Goal: Task Accomplishment & Management: Manage account settings

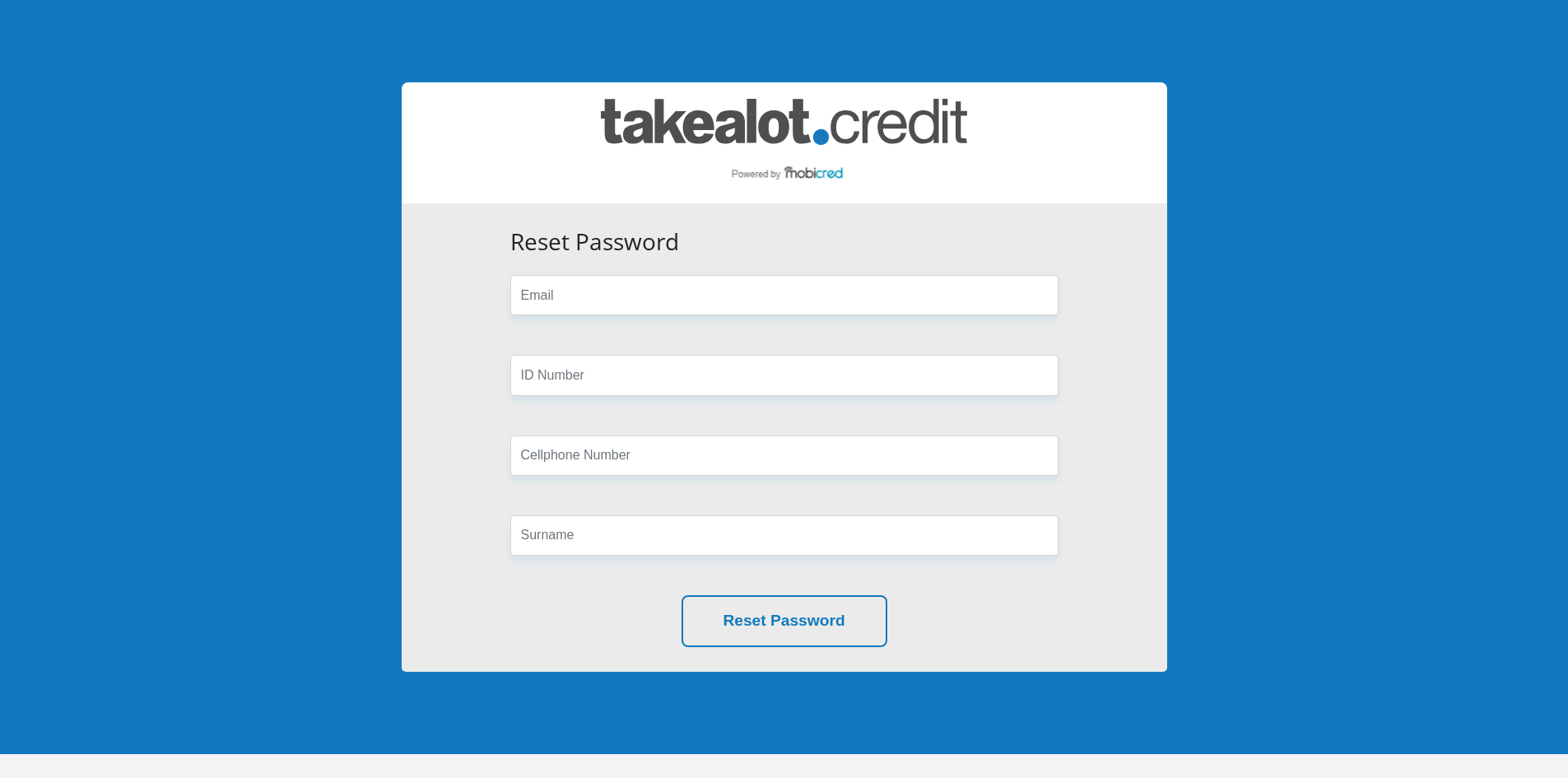
type input "[EMAIL_ADDRESS][DOMAIN_NAME]"
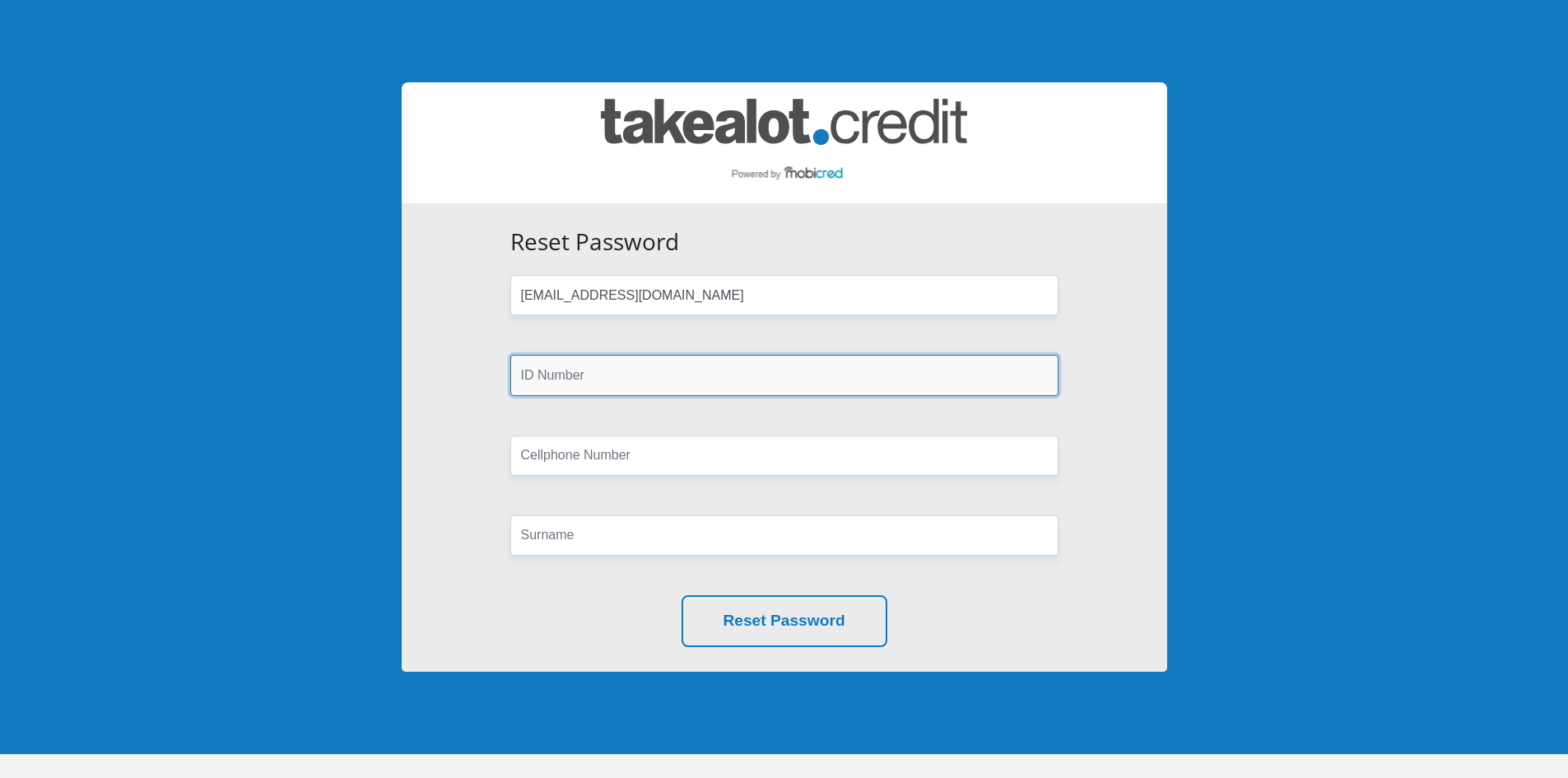
click at [592, 373] on input "text" at bounding box center [784, 375] width 548 height 40
type input "9403130034082"
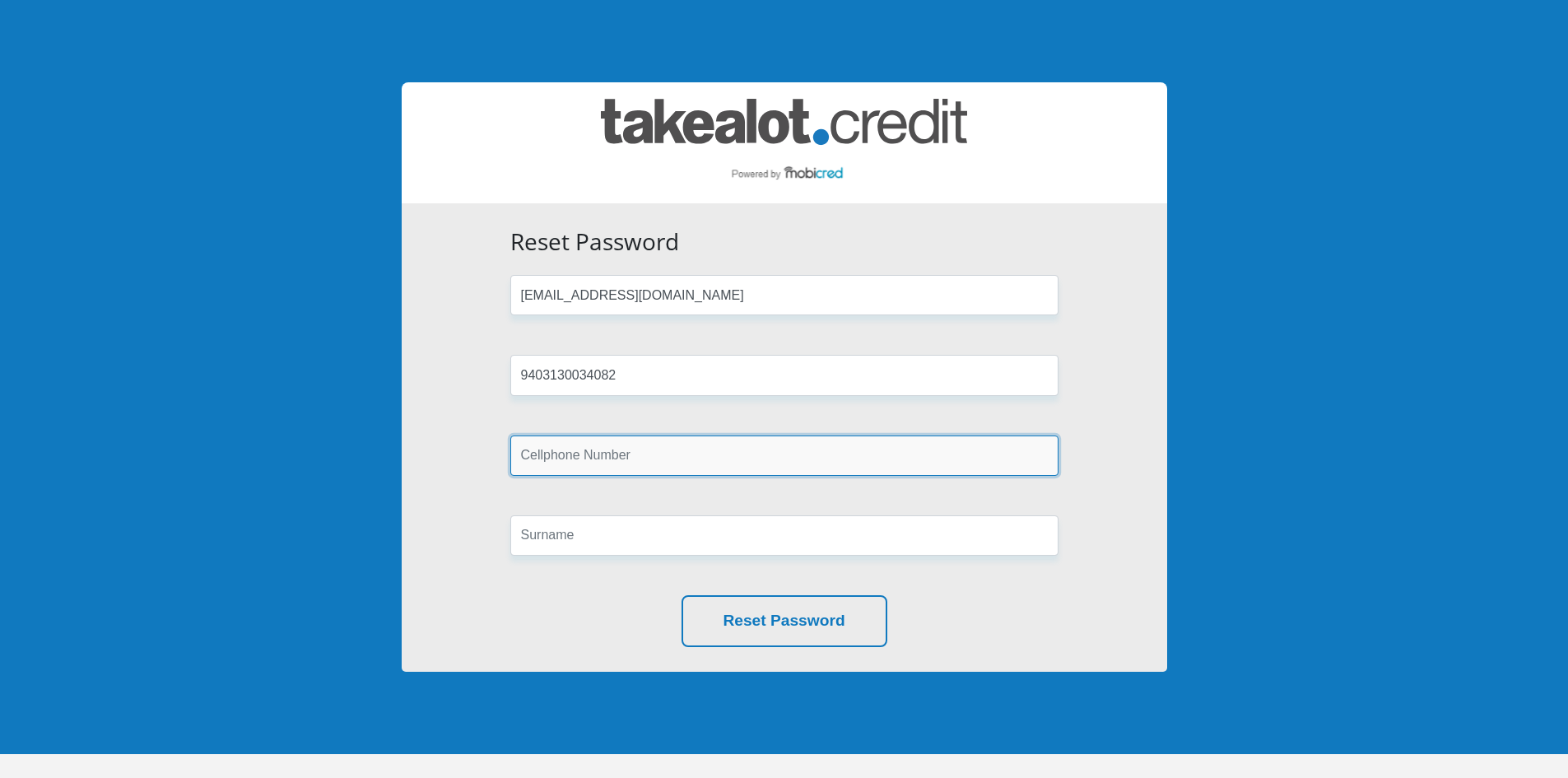
click at [615, 442] on input "text" at bounding box center [784, 456] width 548 height 40
type input "0798309588"
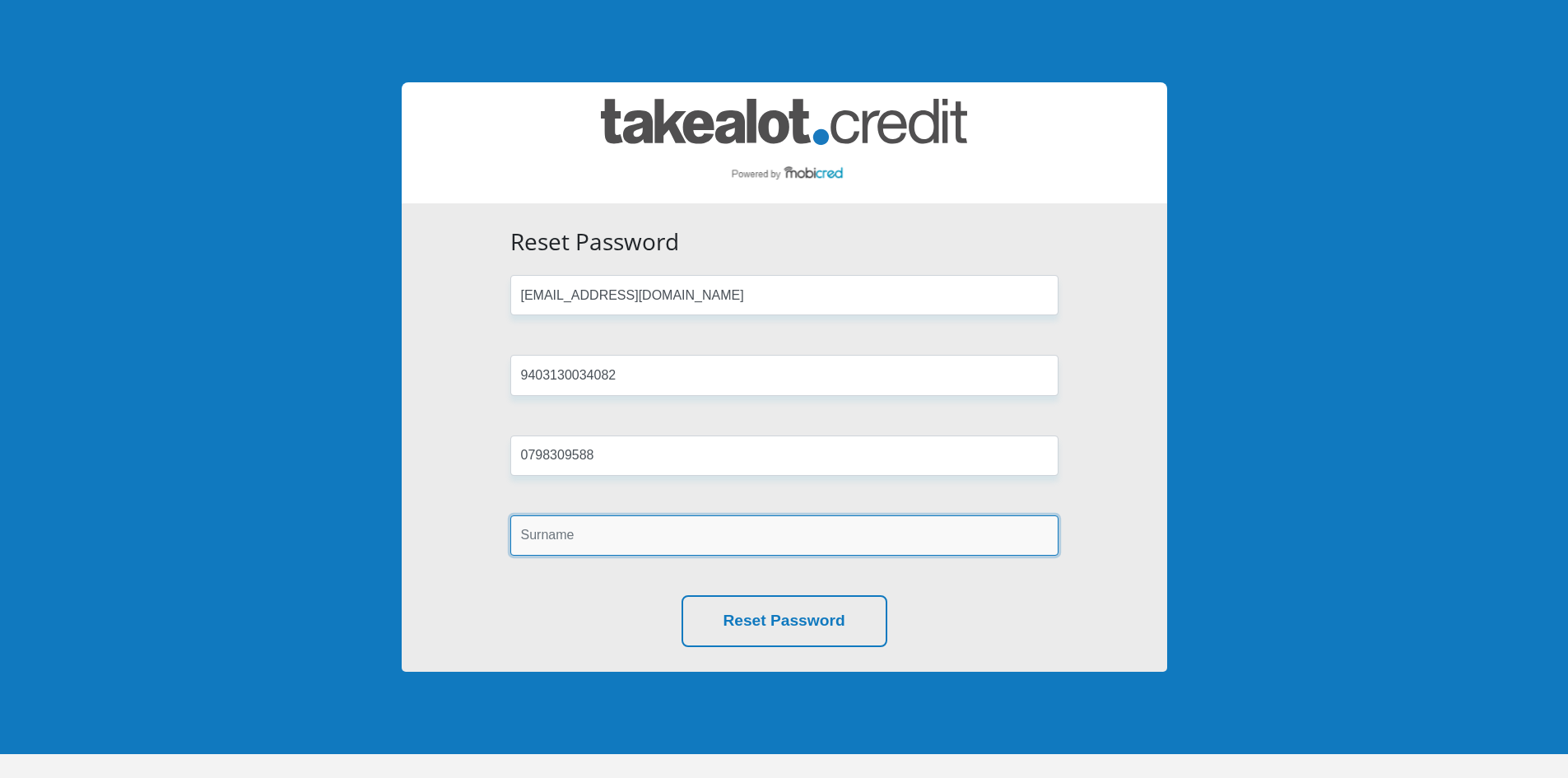
click at [633, 536] on input "text" at bounding box center [784, 535] width 548 height 40
type input "Modibedi"
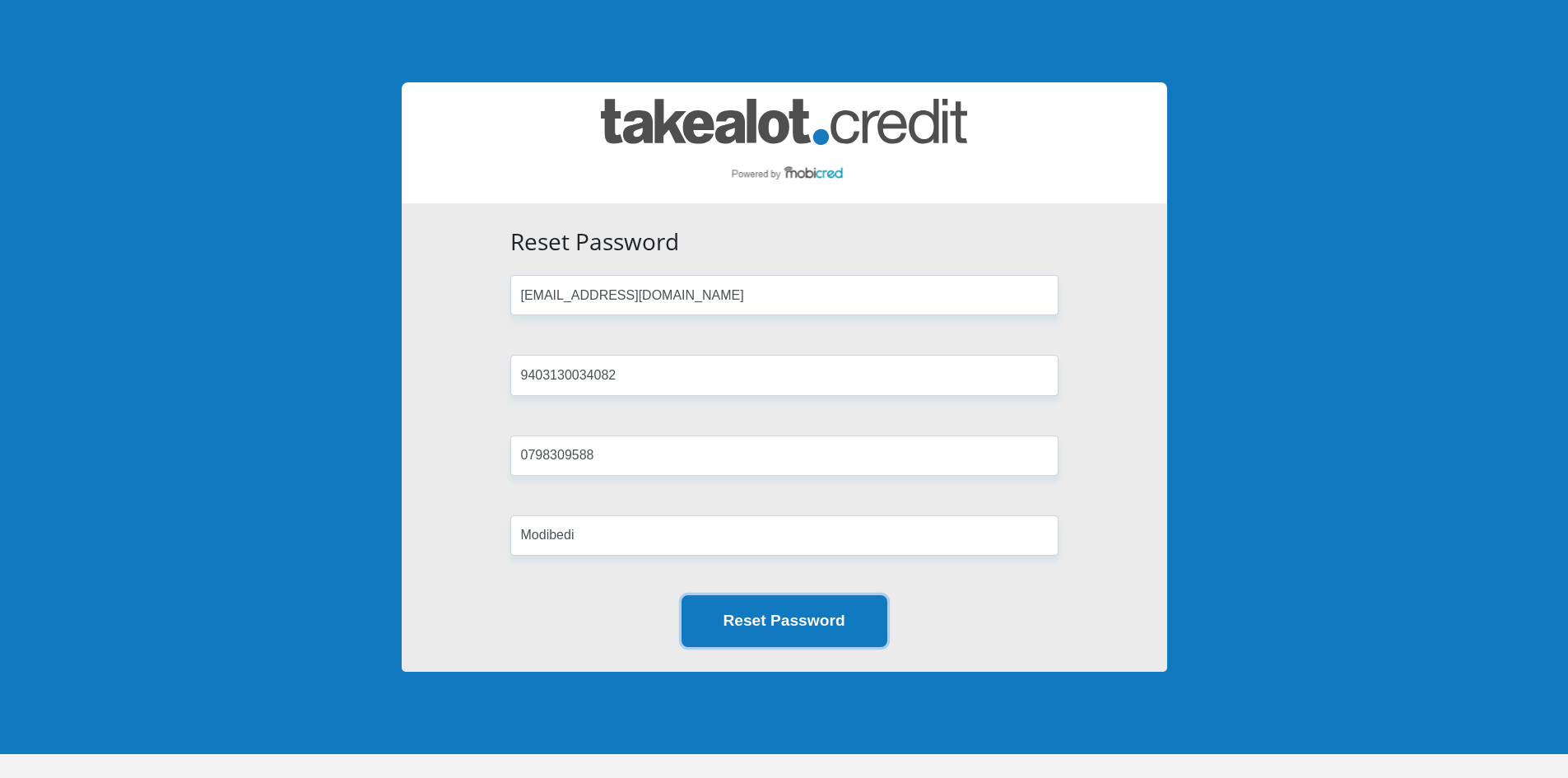
drag, startPoint x: 804, startPoint y: 621, endPoint x: 804, endPoint y: 610, distance: 11.0
click at [805, 620] on button "Reset Password" at bounding box center [784, 621] width 205 height 52
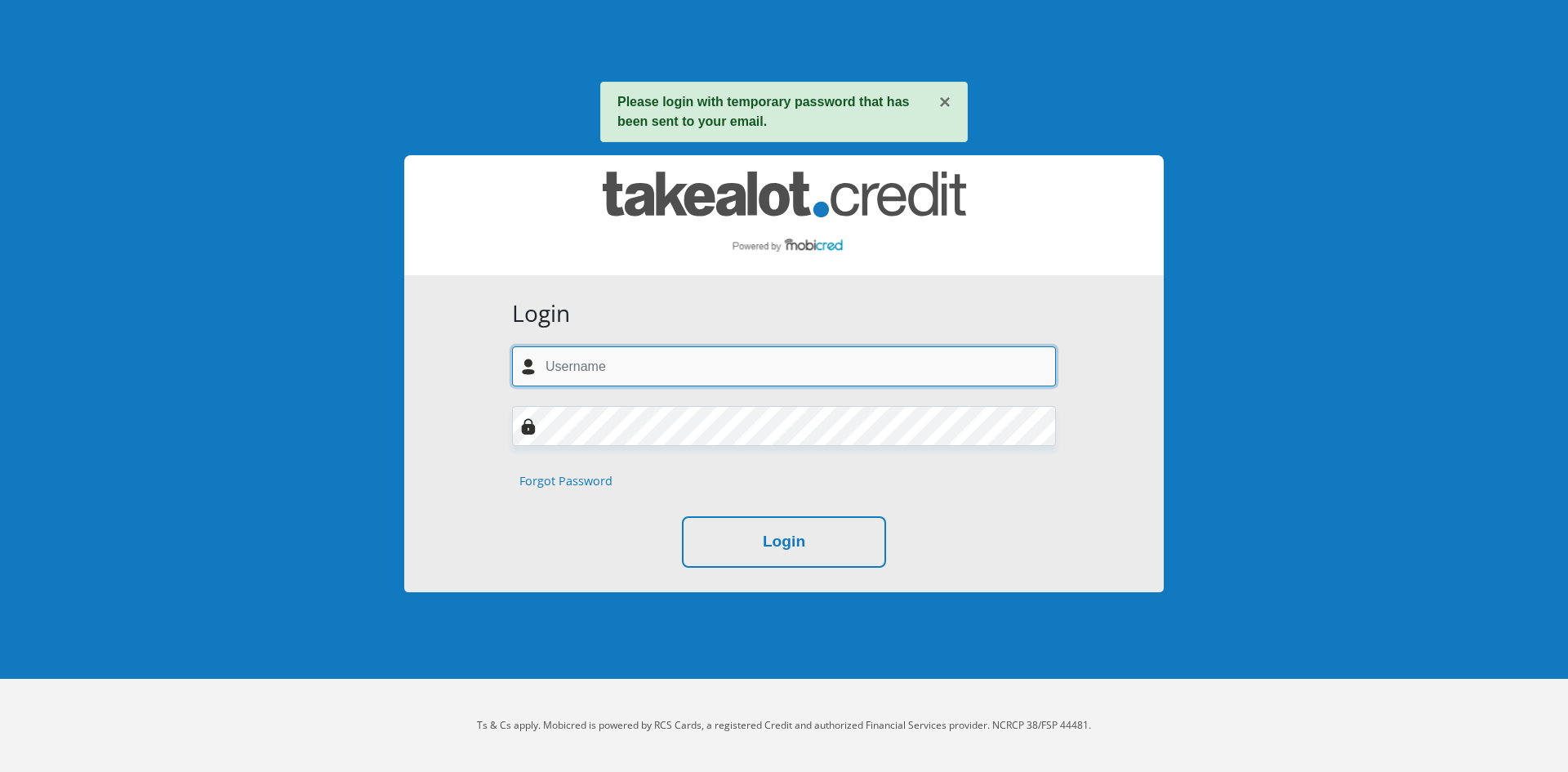
click at [601, 371] on input "text" at bounding box center [784, 366] width 544 height 40
type input "[EMAIL_ADDRESS][DOMAIN_NAME]"
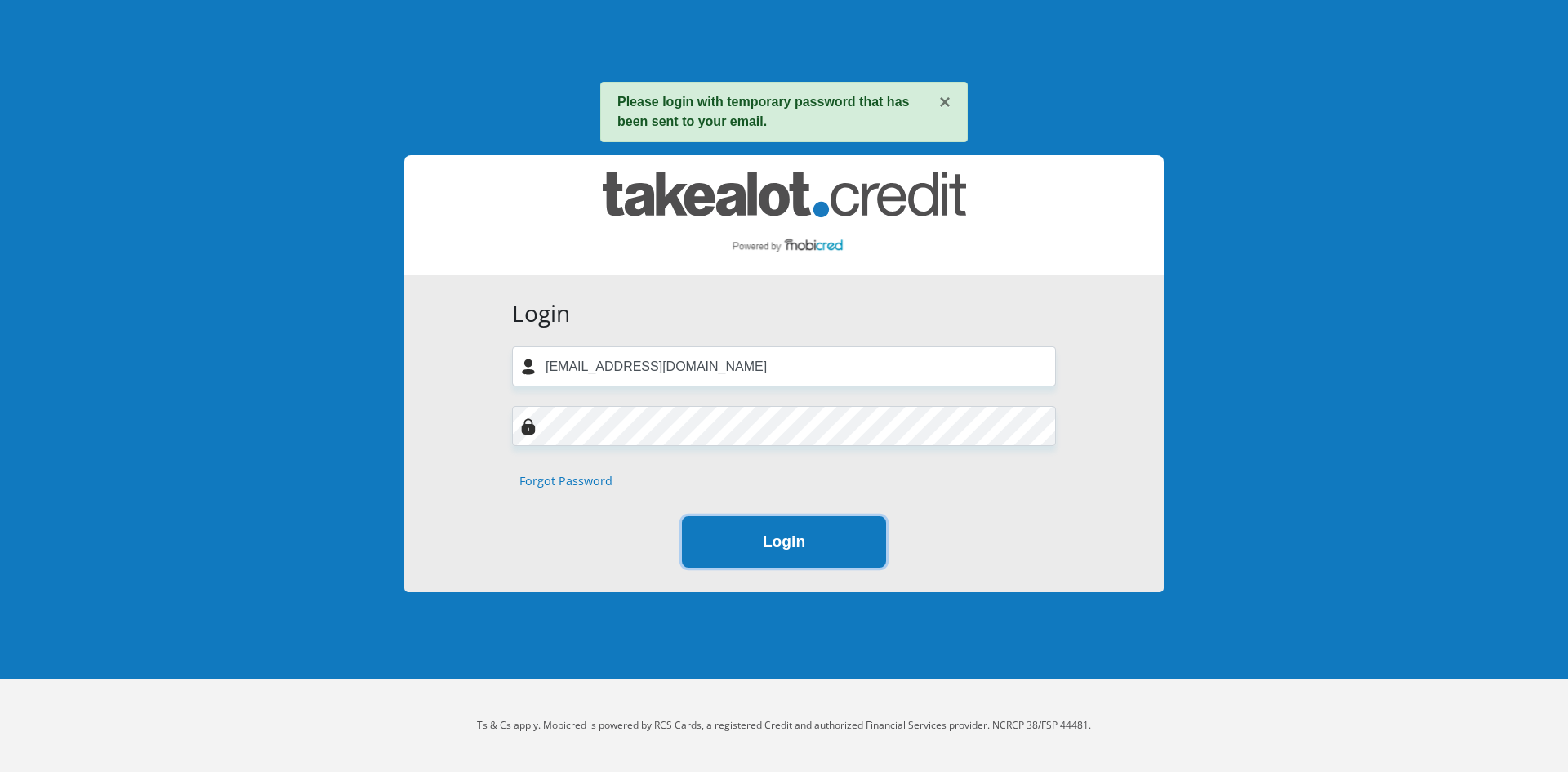
click at [801, 547] on button "Login" at bounding box center [784, 542] width 204 height 51
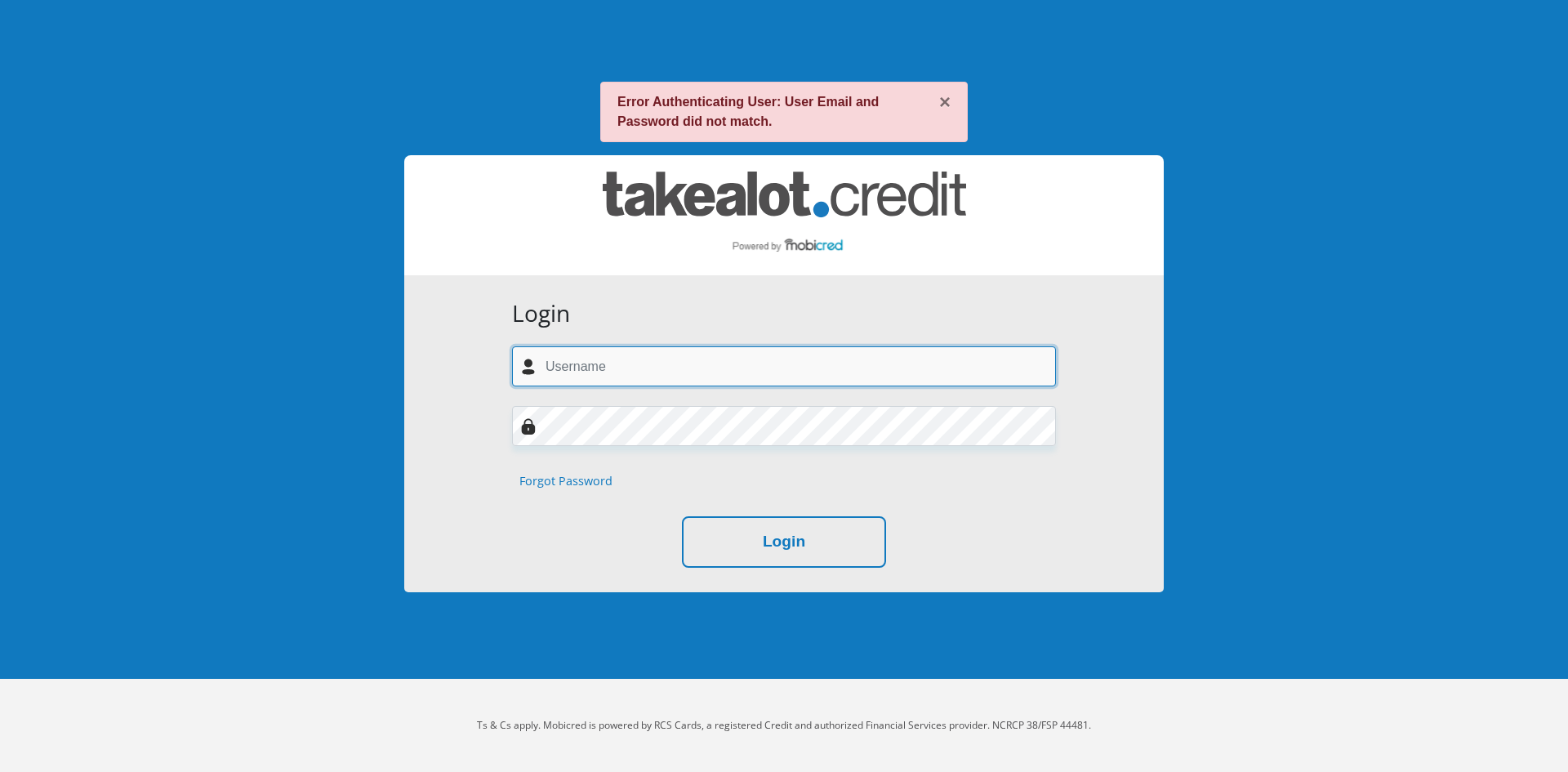
drag, startPoint x: 596, startPoint y: 365, endPoint x: 612, endPoint y: 365, distance: 16.0
click at [596, 365] on input "text" at bounding box center [784, 366] width 544 height 40
type input "[EMAIL_ADDRESS][DOMAIN_NAME]"
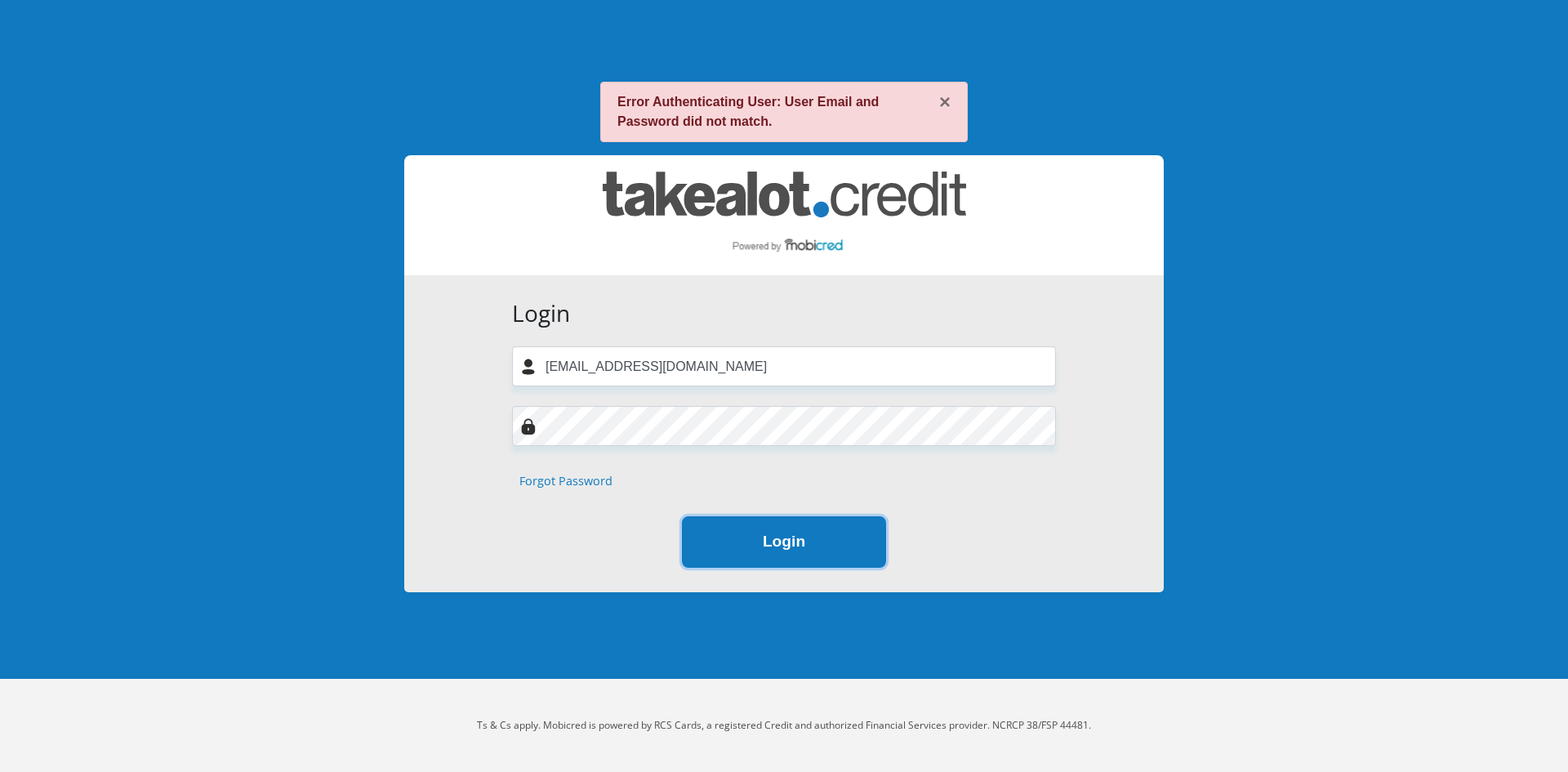
click at [749, 548] on button "Login" at bounding box center [784, 542] width 204 height 51
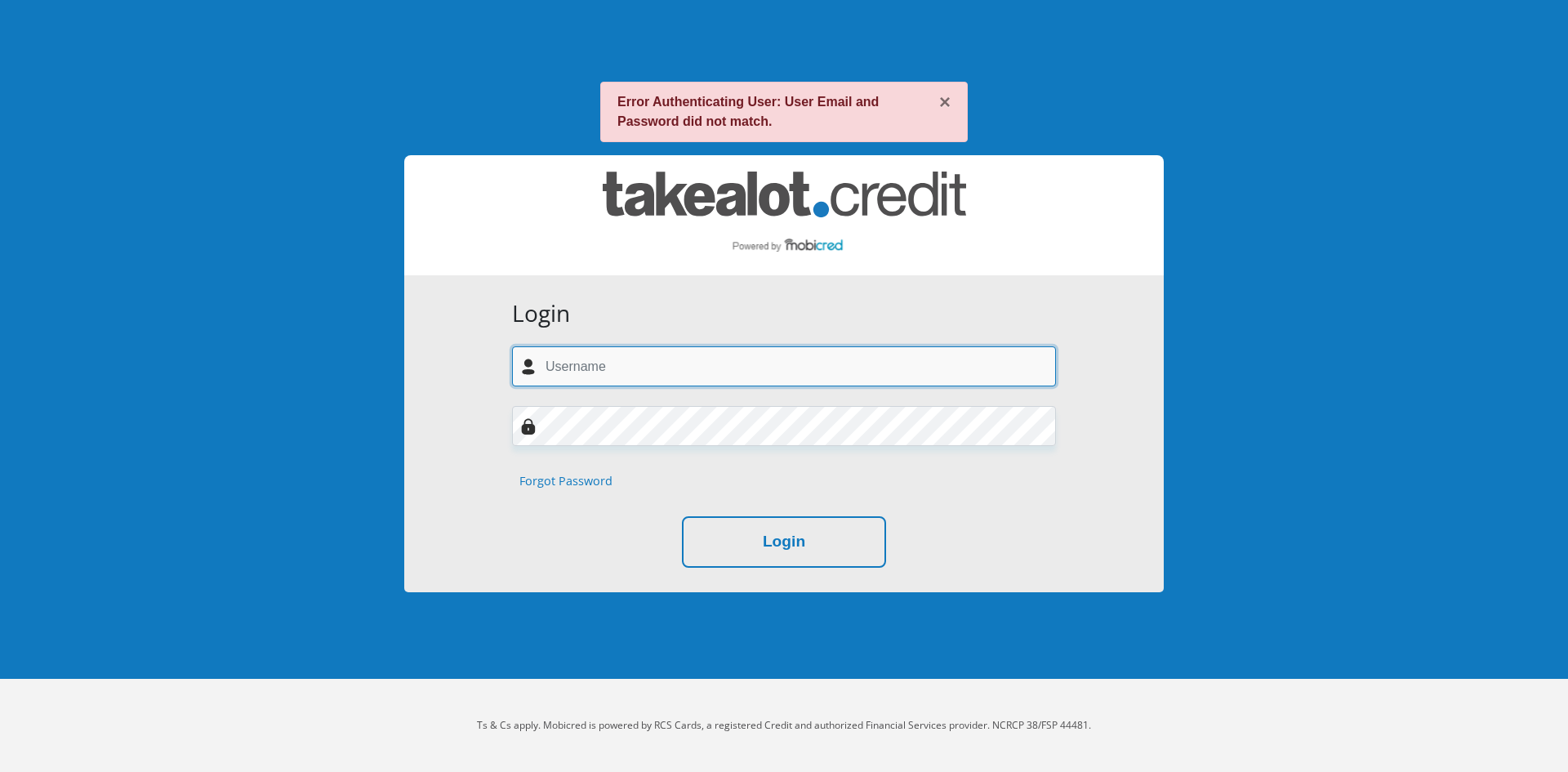
click at [611, 360] on input "text" at bounding box center [784, 366] width 544 height 40
type input "N"
type input "[EMAIL_ADDRESS][DOMAIN_NAME]"
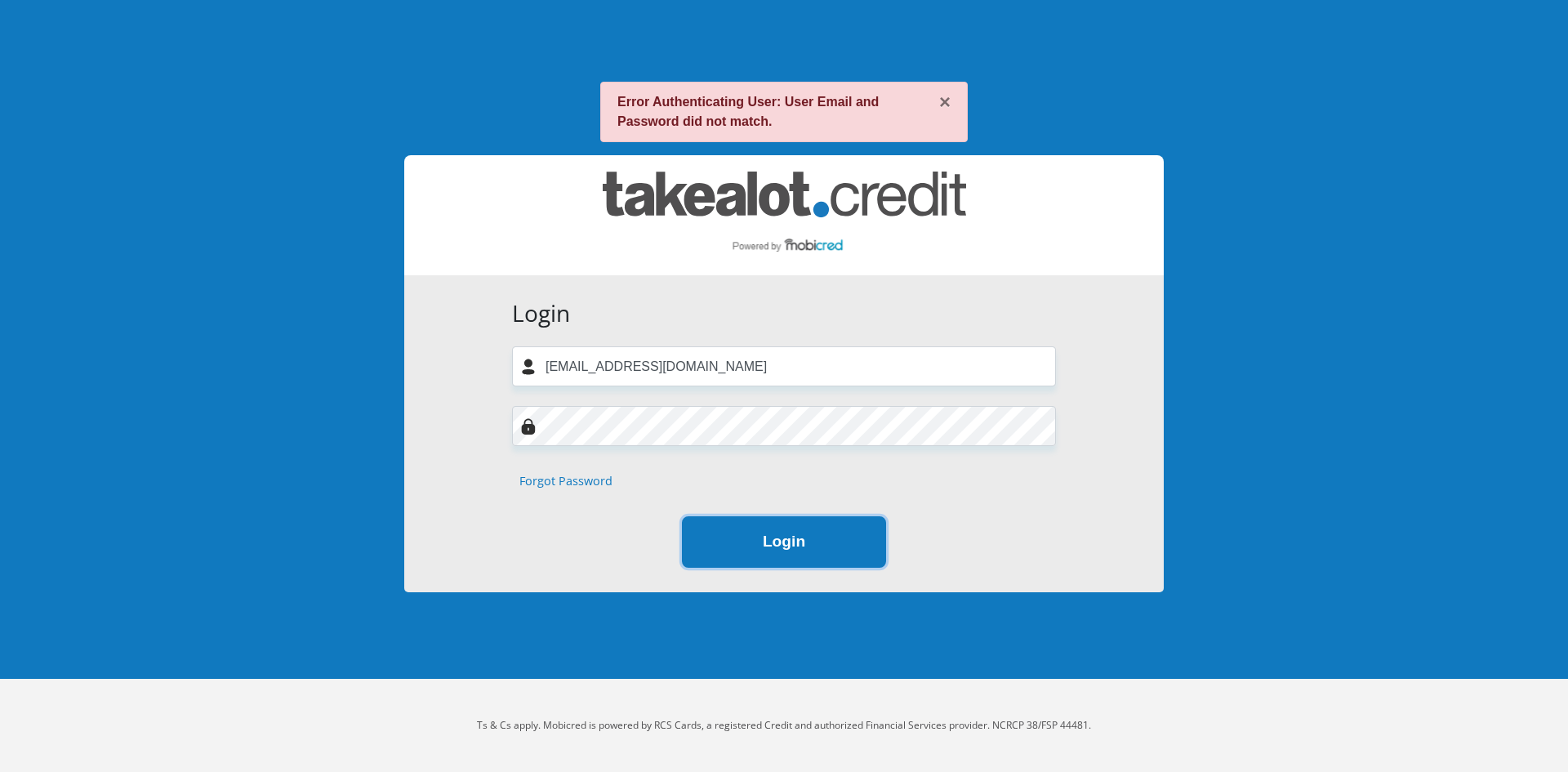
click at [743, 537] on button "Login" at bounding box center [784, 542] width 204 height 51
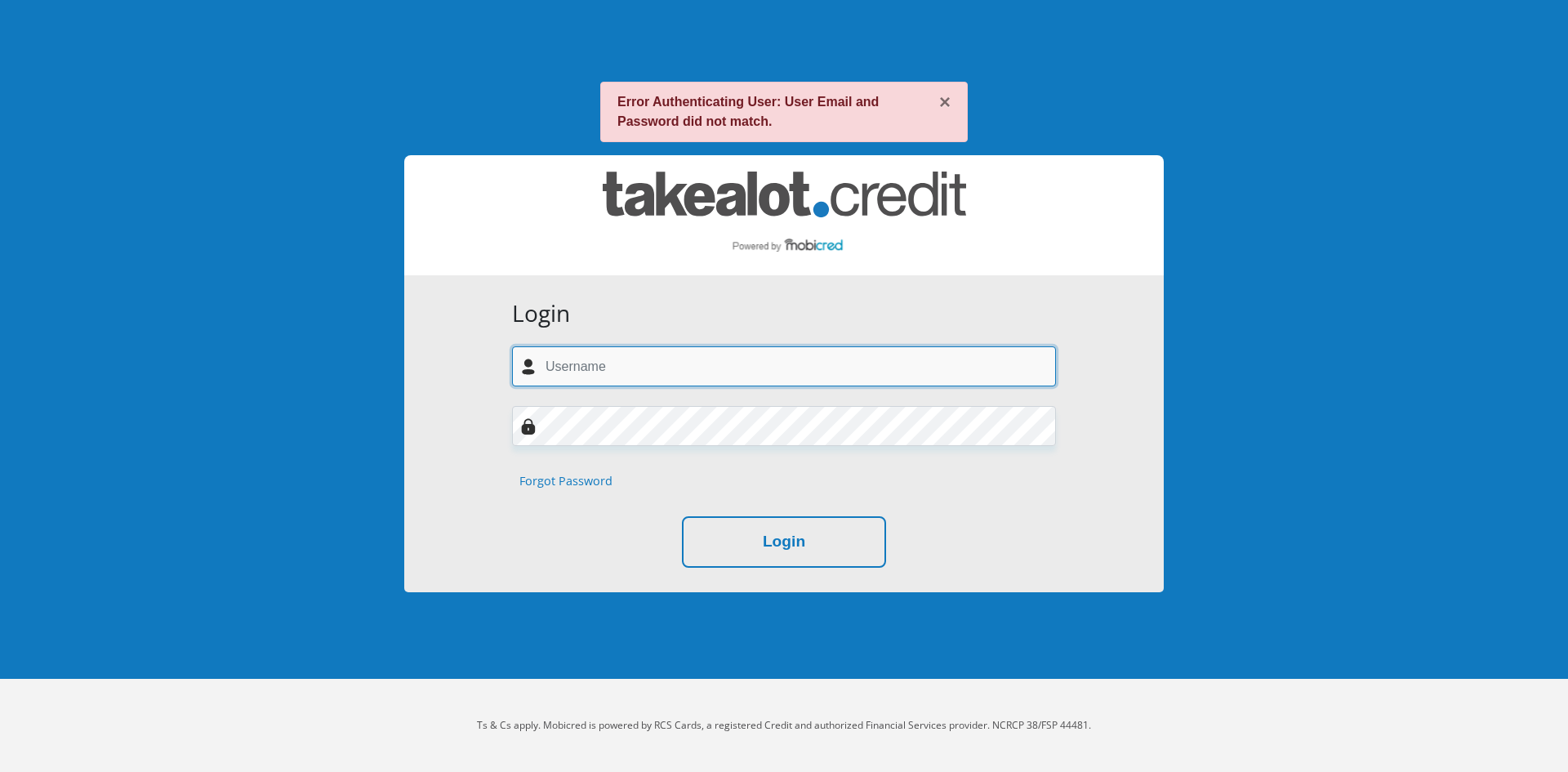
click at [648, 372] on input "text" at bounding box center [784, 366] width 544 height 40
type input "n"
